Goal: Information Seeking & Learning: Learn about a topic

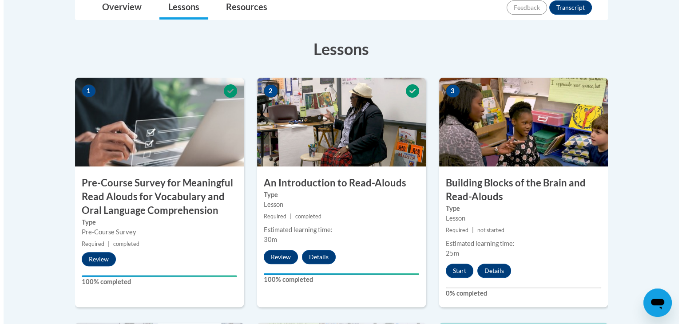
scroll to position [242, 0]
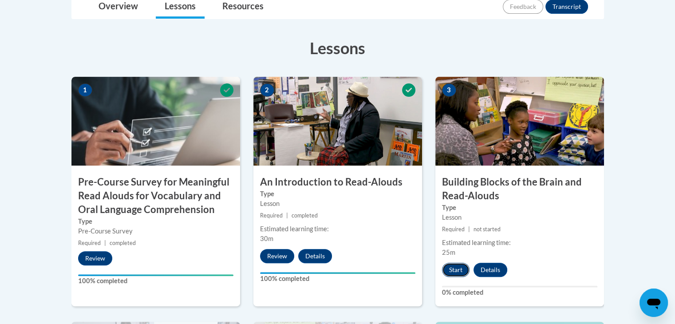
click at [456, 271] on button "Start" at bounding box center [456, 270] width 28 height 14
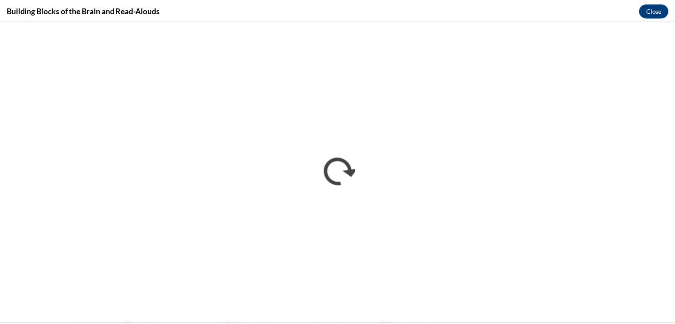
scroll to position [0, 0]
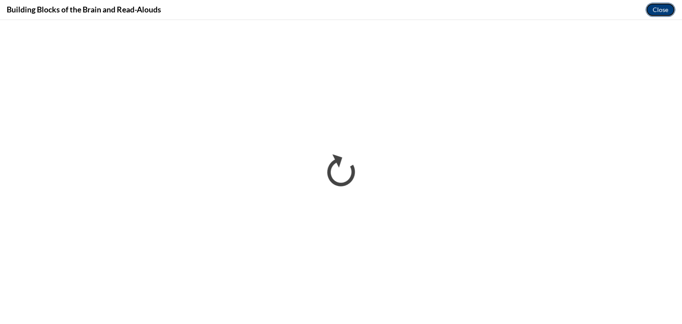
click at [656, 9] on button "Close" at bounding box center [660, 10] width 30 height 14
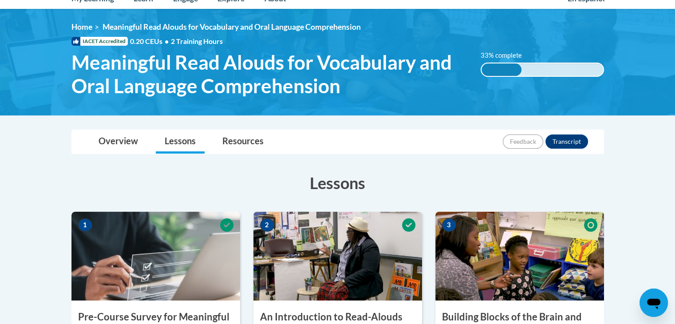
scroll to position [5, 0]
